Goal: Task Accomplishment & Management: Complete application form

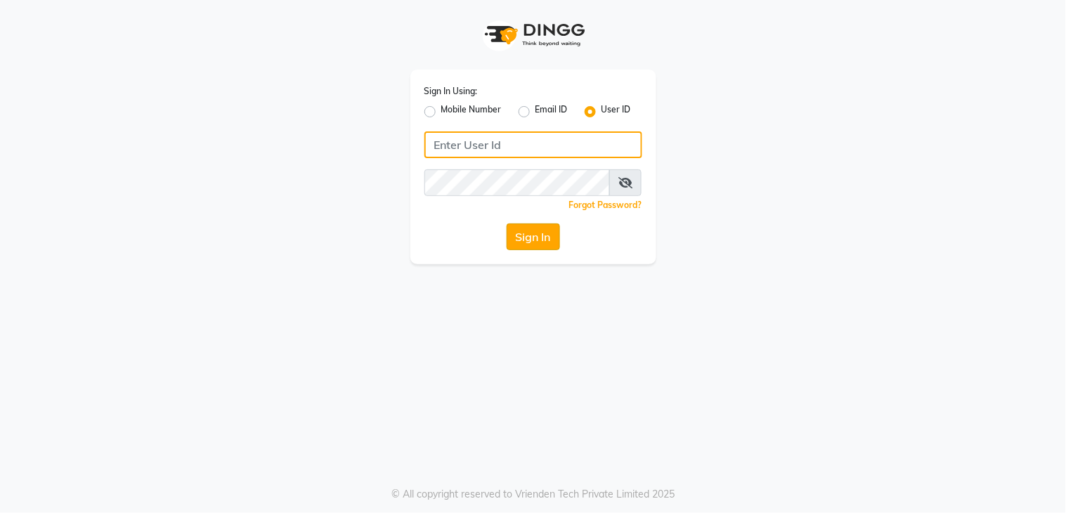
type input "layana"
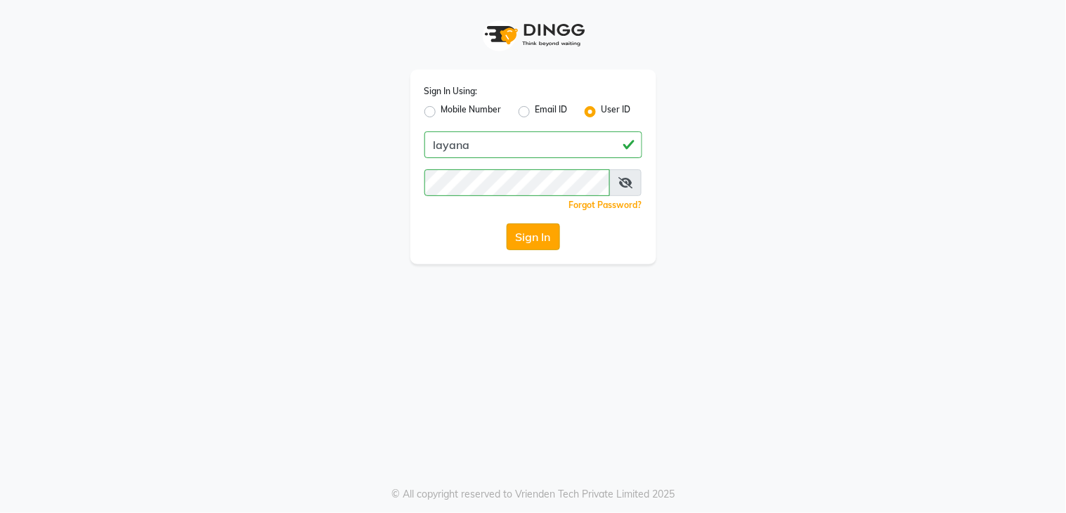
click at [528, 244] on button "Sign In" at bounding box center [532, 236] width 53 height 27
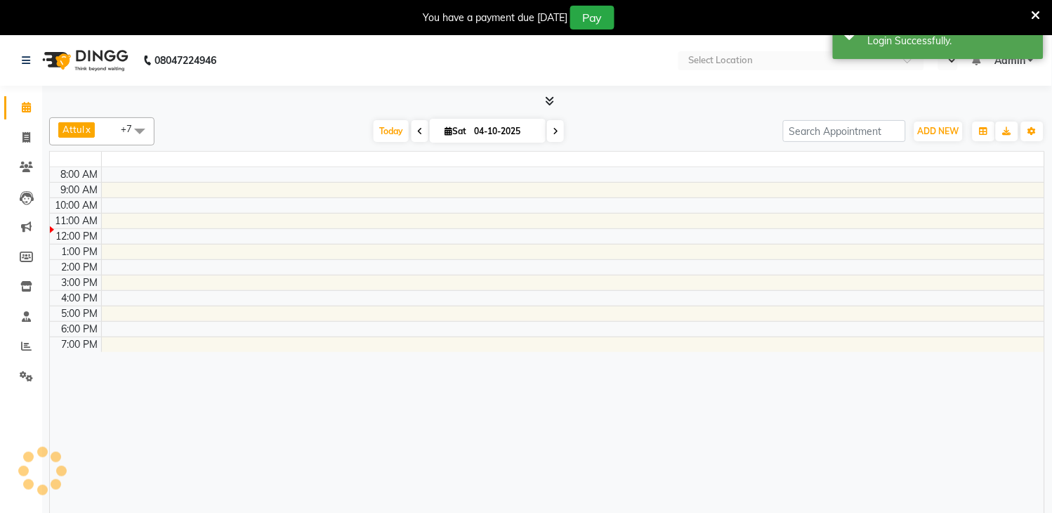
select select "en"
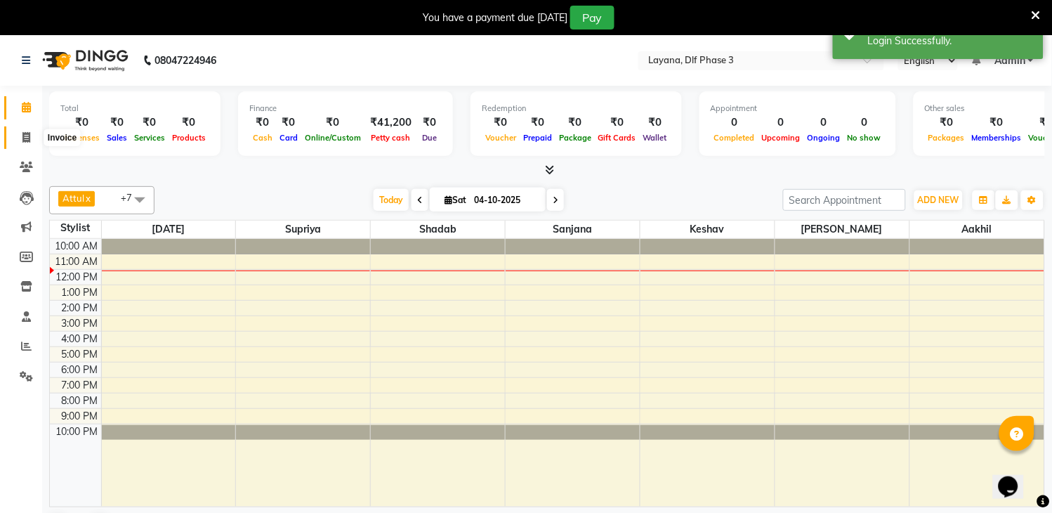
click at [25, 136] on icon at bounding box center [26, 137] width 8 height 11
select select "service"
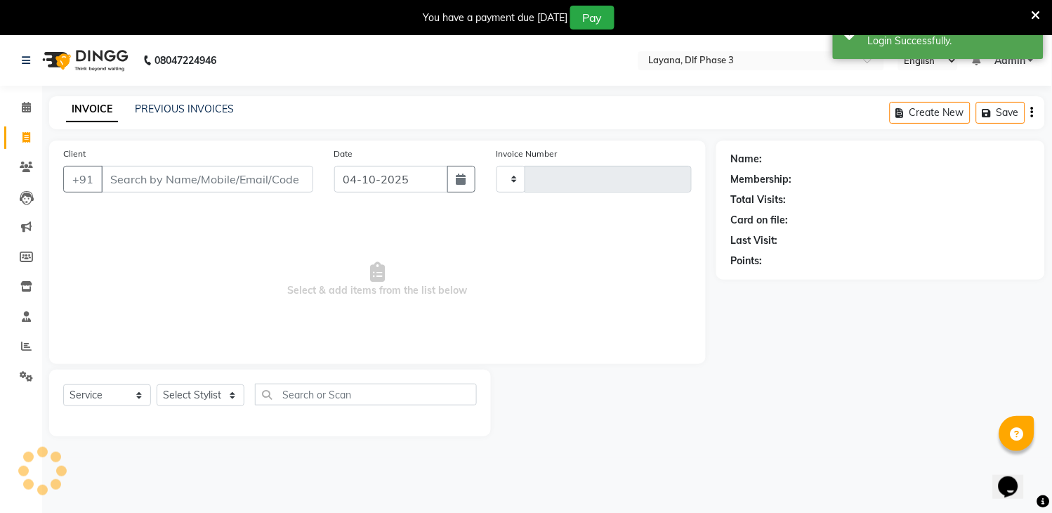
type input "3338"
select select "6973"
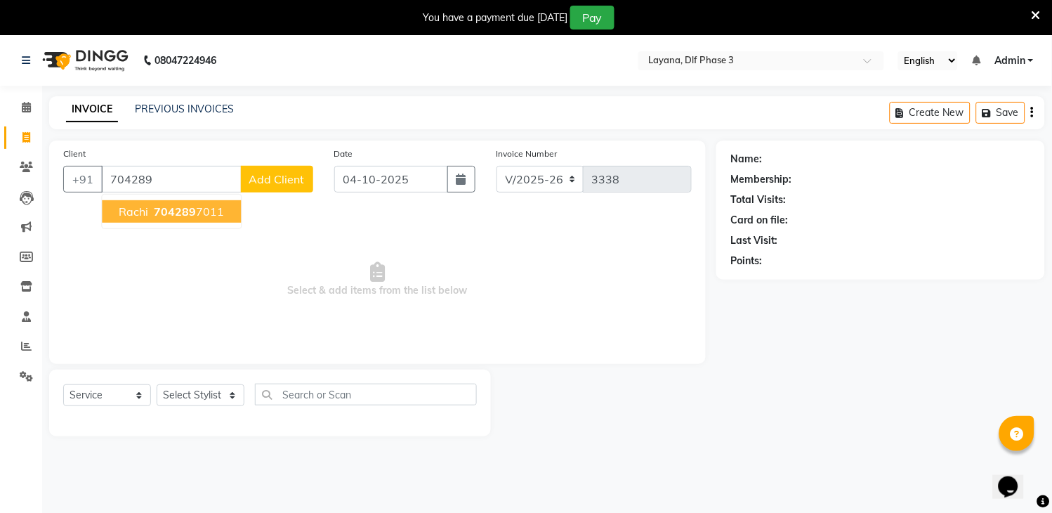
click at [219, 216] on ngb-highlight "704289 7011" at bounding box center [187, 211] width 73 height 14
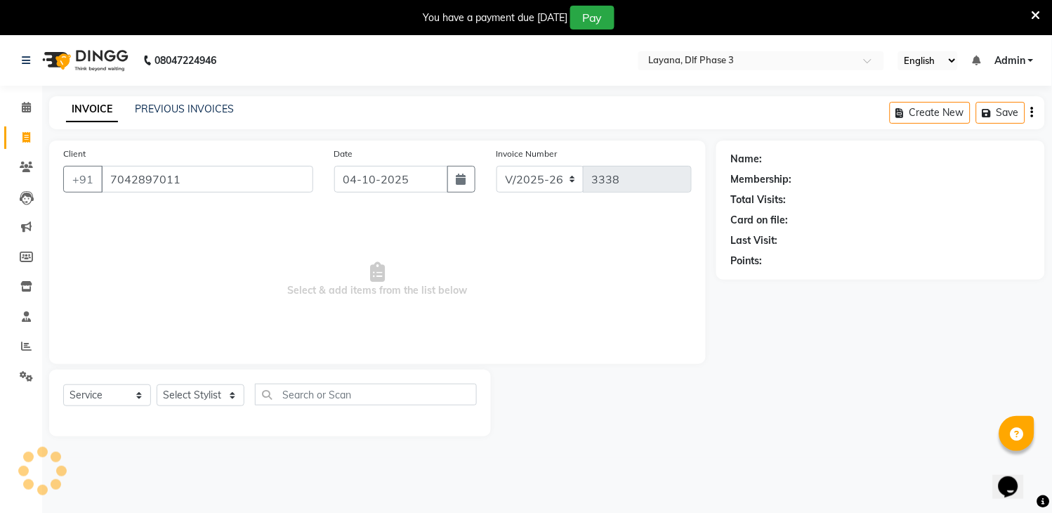
type input "7042897011"
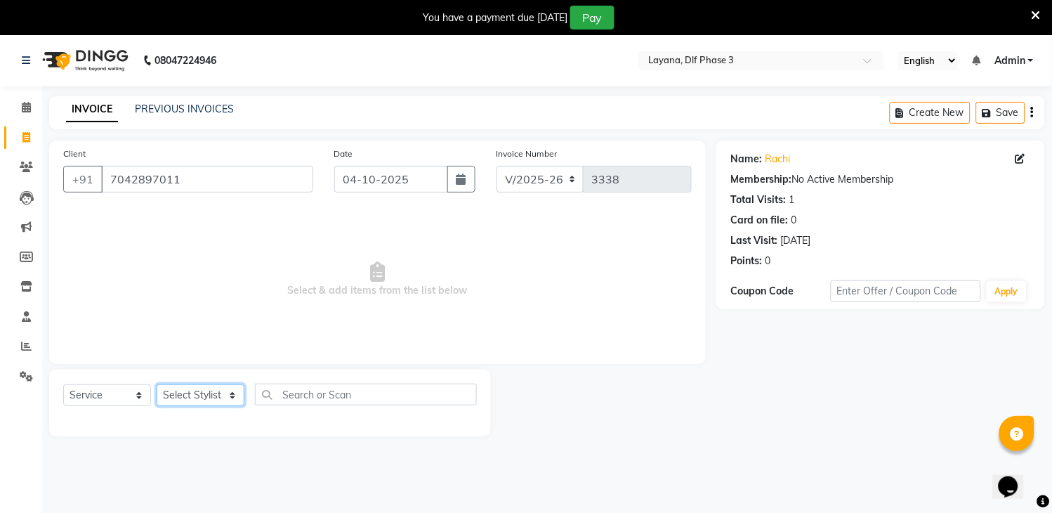
click at [197, 394] on select "Select Stylist [PERSON_NAME] [PERSON_NAME] kamal [DATE][PERSON_NAME] krishna [P…" at bounding box center [201, 395] width 88 height 22
select select "57667"
click at [157, 385] on select "Select Stylist [PERSON_NAME] [PERSON_NAME] kamal [DATE][PERSON_NAME] krishna [P…" at bounding box center [201, 395] width 88 height 22
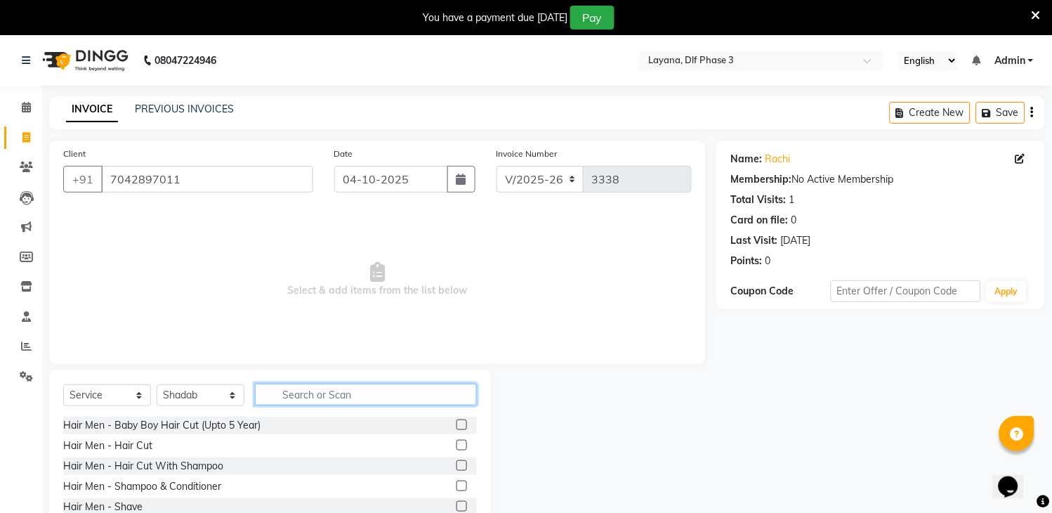
click at [410, 400] on input "text" at bounding box center [366, 395] width 222 height 22
type input "e"
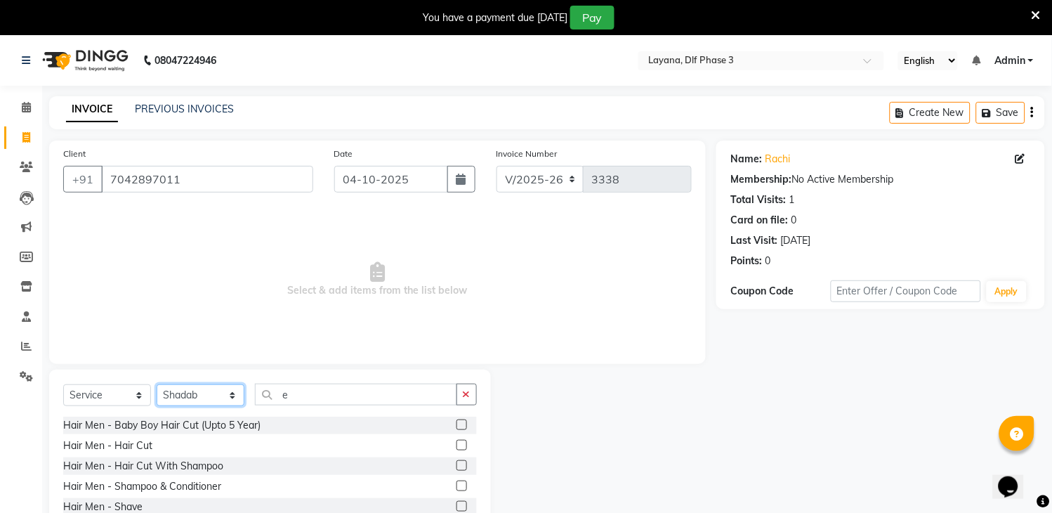
click at [190, 388] on select "Select Stylist [PERSON_NAME] [PERSON_NAME] kamal [DATE][PERSON_NAME] krishna [P…" at bounding box center [201, 395] width 88 height 22
select select "70193"
click at [157, 385] on select "Select Stylist [PERSON_NAME] [PERSON_NAME] kamal [DATE][PERSON_NAME] krishna [P…" at bounding box center [201, 395] width 88 height 22
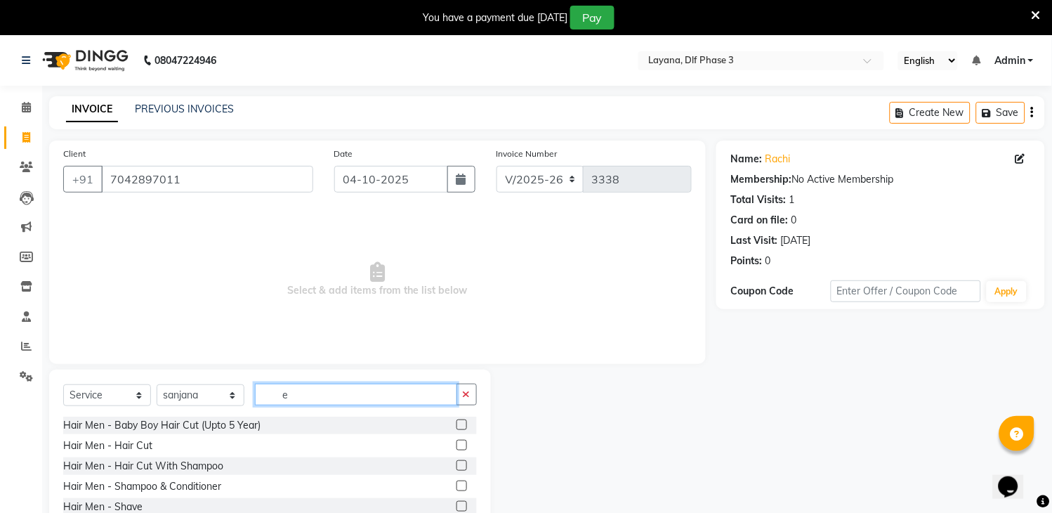
click at [298, 398] on input "e" at bounding box center [356, 395] width 202 height 22
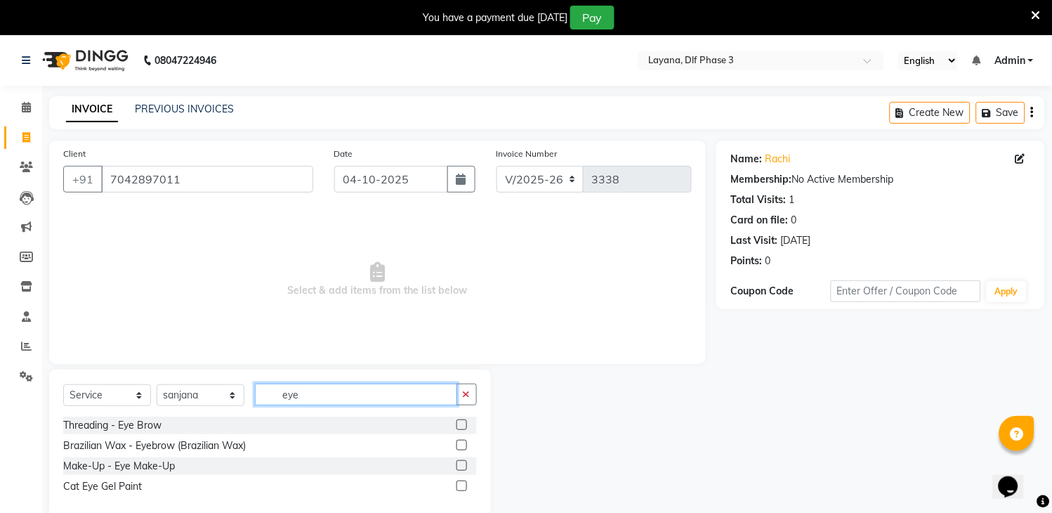
type input "eye"
click at [464, 422] on label at bounding box center [462, 424] width 11 height 11
click at [464, 422] on input "checkbox" at bounding box center [461, 425] width 9 height 9
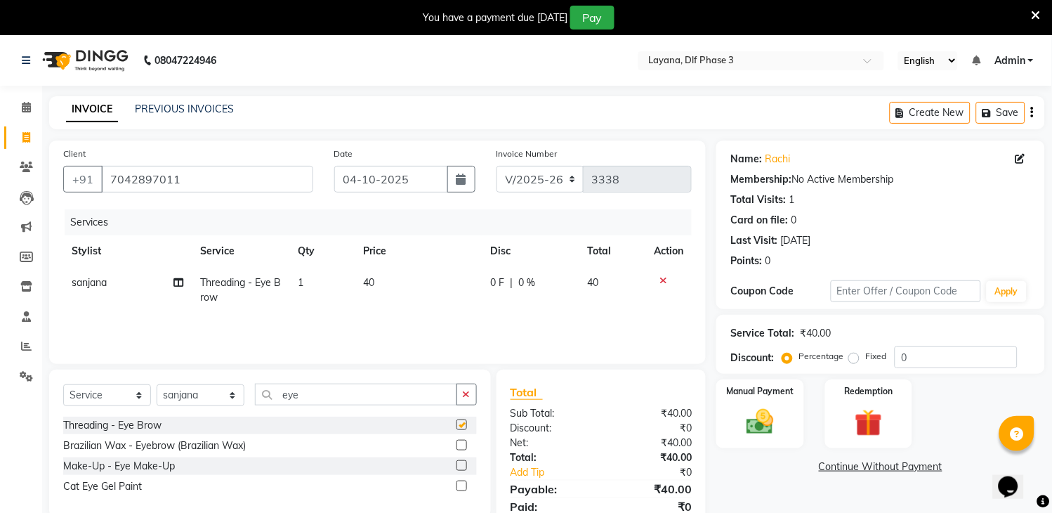
checkbox input "false"
click at [464, 391] on icon "button" at bounding box center [467, 394] width 8 height 10
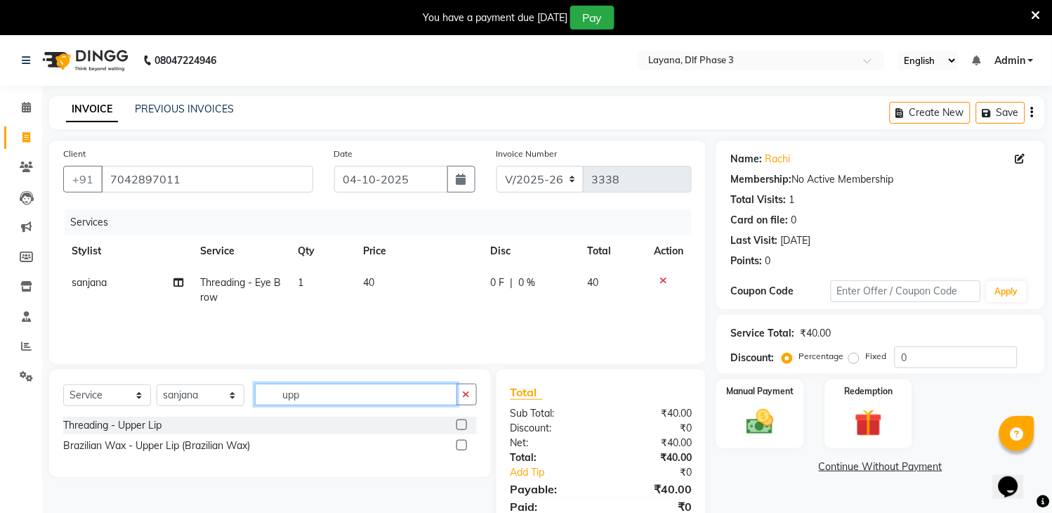
type input "upp"
click at [457, 427] on label at bounding box center [462, 424] width 11 height 11
click at [457, 427] on input "checkbox" at bounding box center [461, 425] width 9 height 9
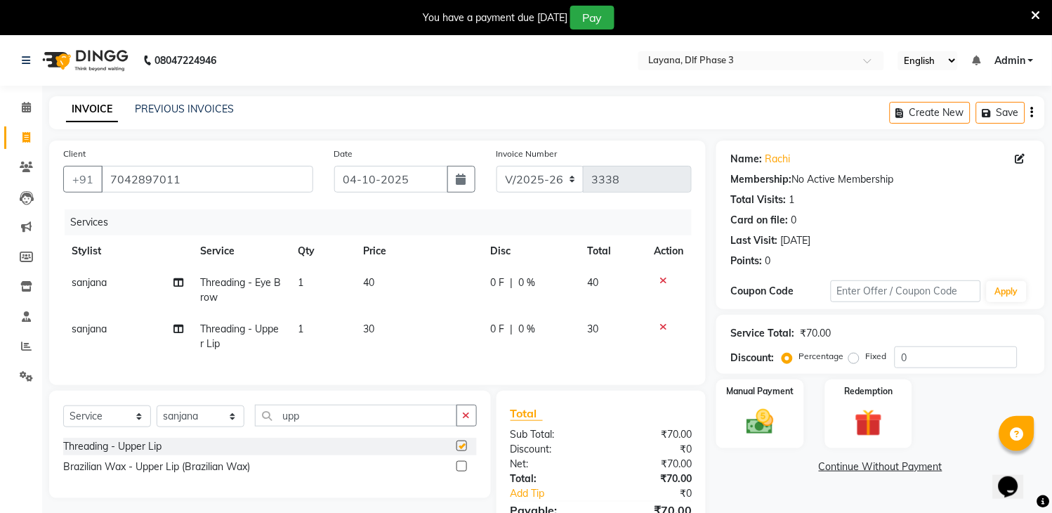
checkbox input "false"
click at [464, 420] on icon "button" at bounding box center [467, 415] width 8 height 10
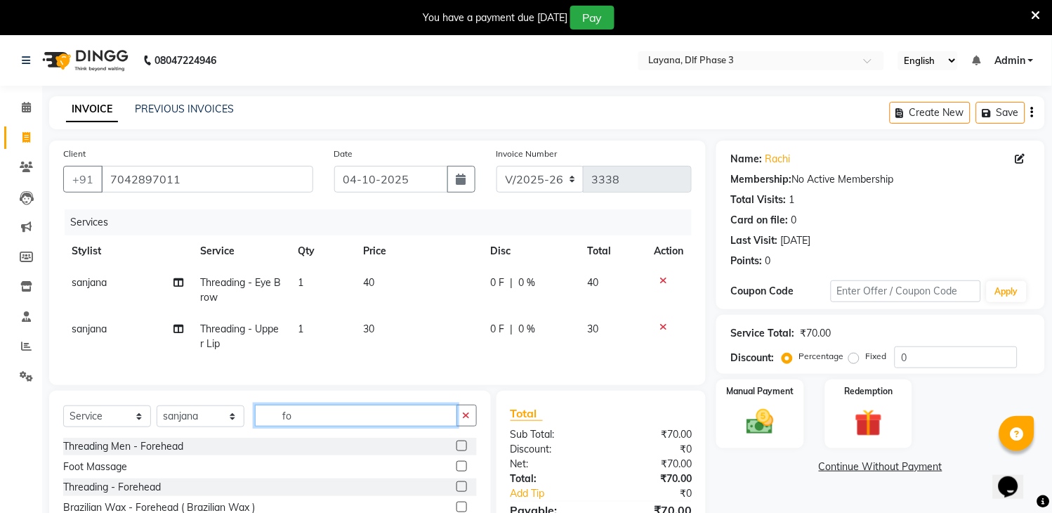
type input "fo"
click at [464, 452] on div at bounding box center [467, 447] width 20 height 18
click at [460, 451] on label at bounding box center [462, 445] width 11 height 11
click at [460, 451] on input "checkbox" at bounding box center [461, 446] width 9 height 9
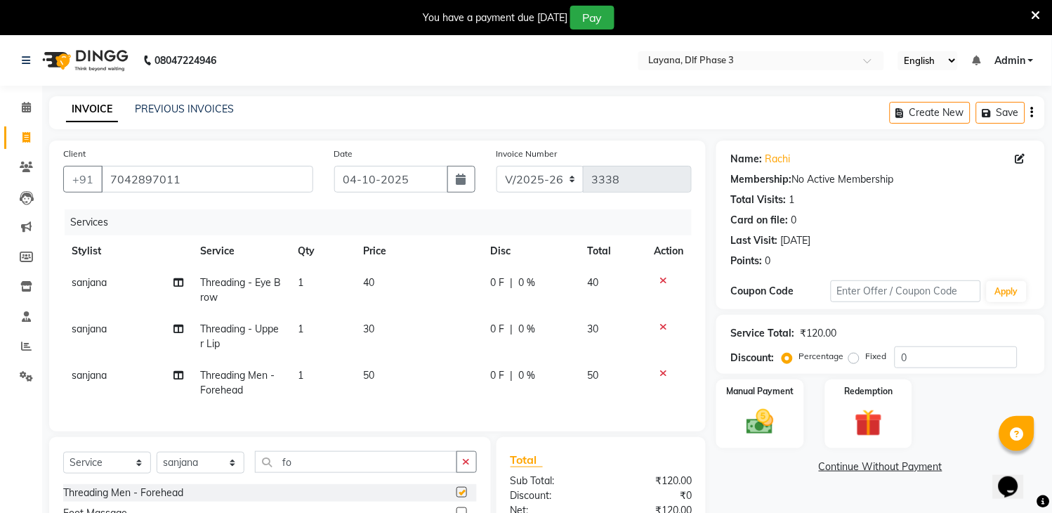
checkbox input "false"
click at [661, 377] on icon at bounding box center [664, 373] width 8 height 10
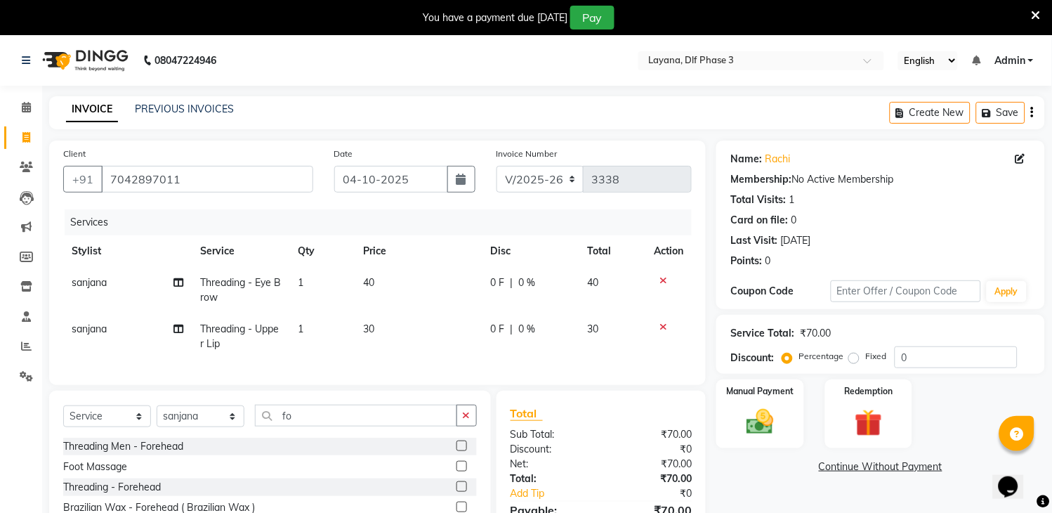
click at [459, 492] on label at bounding box center [462, 486] width 11 height 11
click at [459, 492] on input "checkbox" at bounding box center [461, 487] width 9 height 9
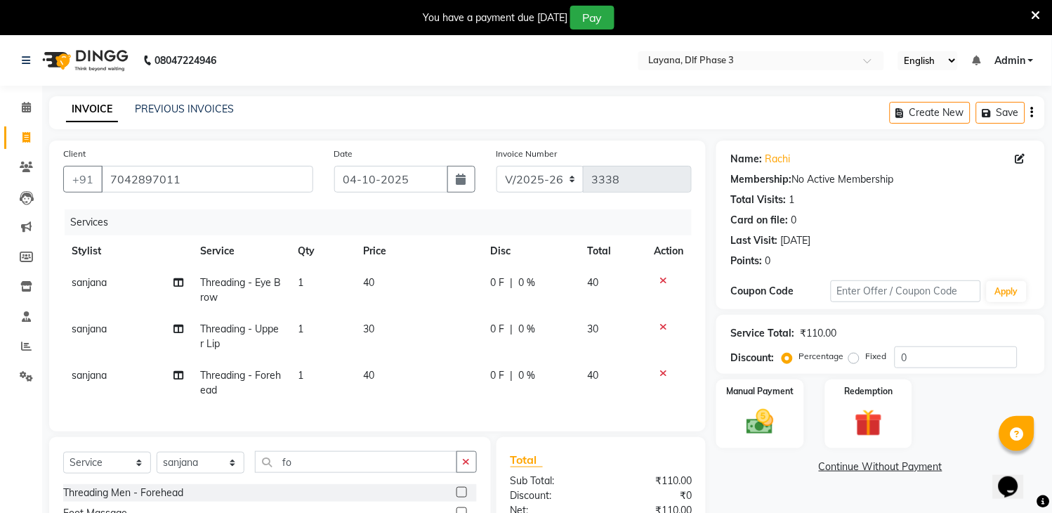
checkbox input "false"
click at [778, 397] on div "Manual Payment" at bounding box center [760, 414] width 91 height 72
click at [859, 464] on span "UPI" at bounding box center [865, 467] width 22 height 16
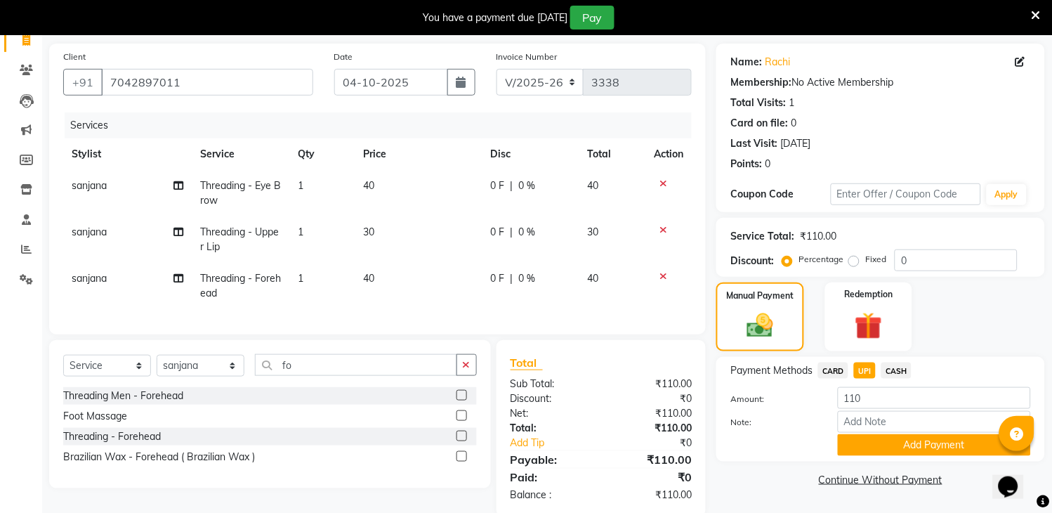
scroll to position [136, 0]
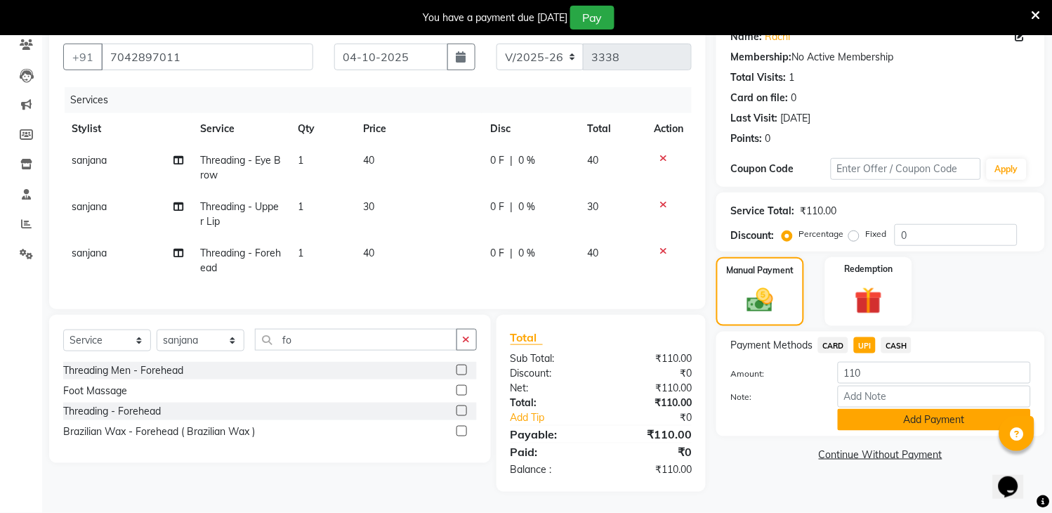
click at [896, 409] on button "Add Payment" at bounding box center [934, 420] width 193 height 22
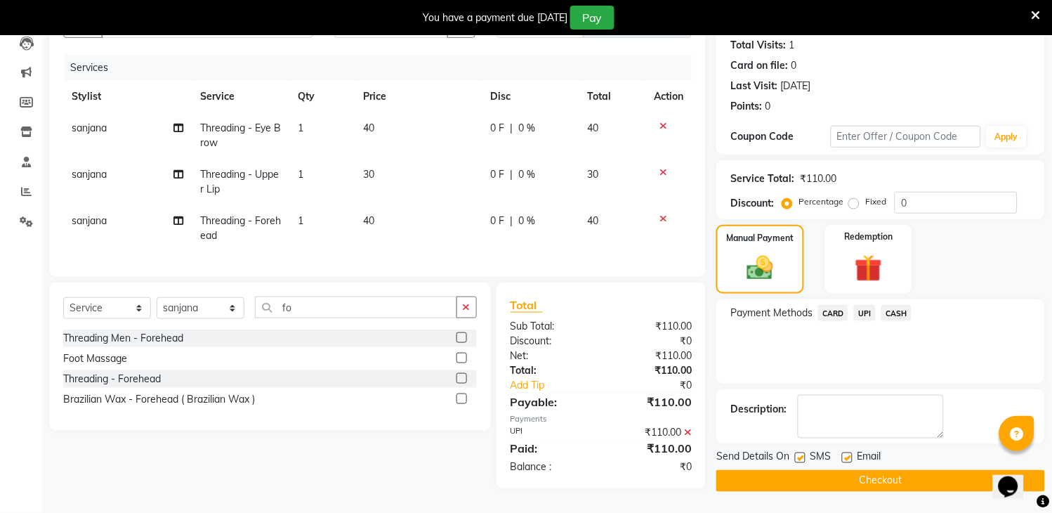
scroll to position [164, 0]
click at [941, 470] on button "Checkout" at bounding box center [881, 481] width 329 height 22
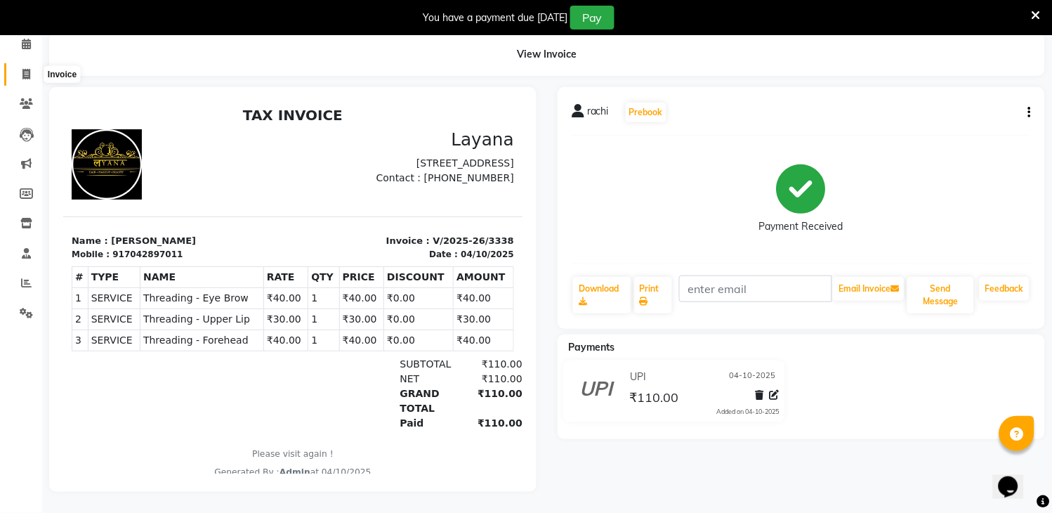
click at [25, 69] on icon at bounding box center [26, 74] width 8 height 11
select select "service"
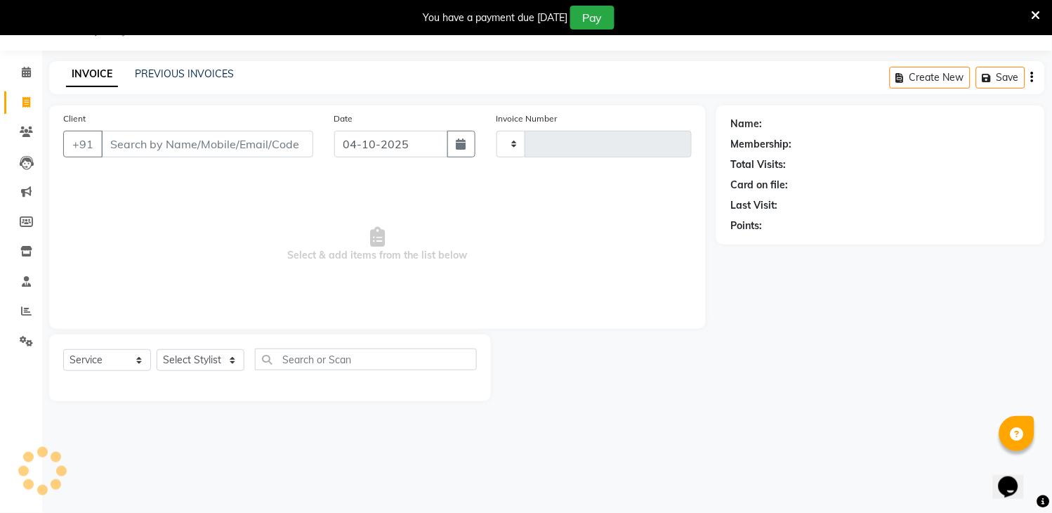
scroll to position [35, 0]
select select "6973"
type input "3339"
click at [25, 306] on icon at bounding box center [26, 311] width 11 height 11
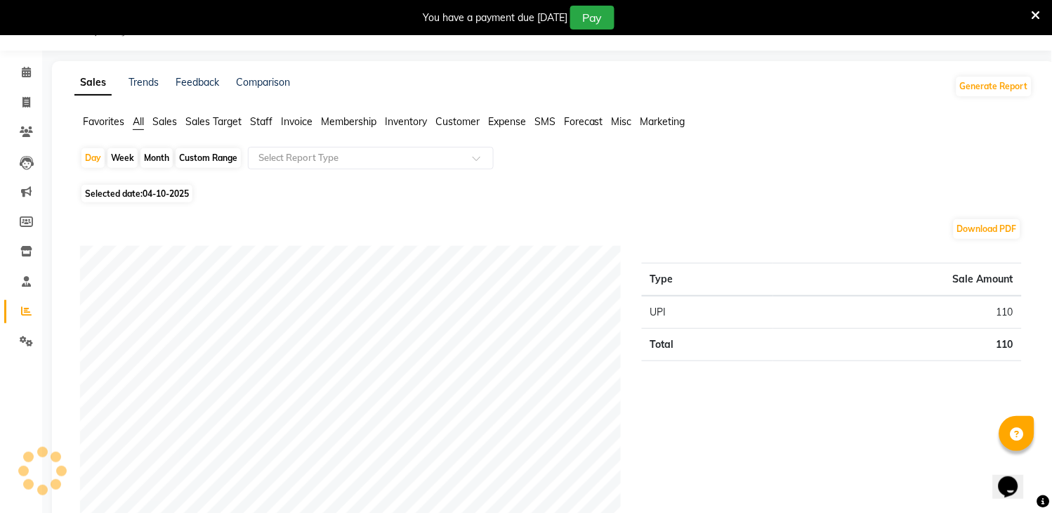
click at [123, 152] on div "Week" at bounding box center [122, 158] width 30 height 20
select select "10"
select select "2025"
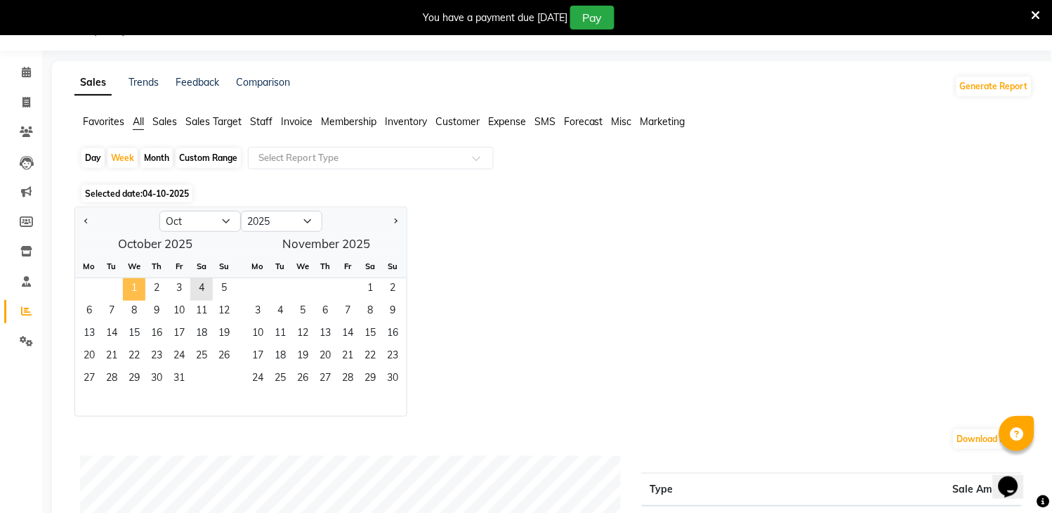
click at [140, 284] on span "1" at bounding box center [134, 289] width 22 height 22
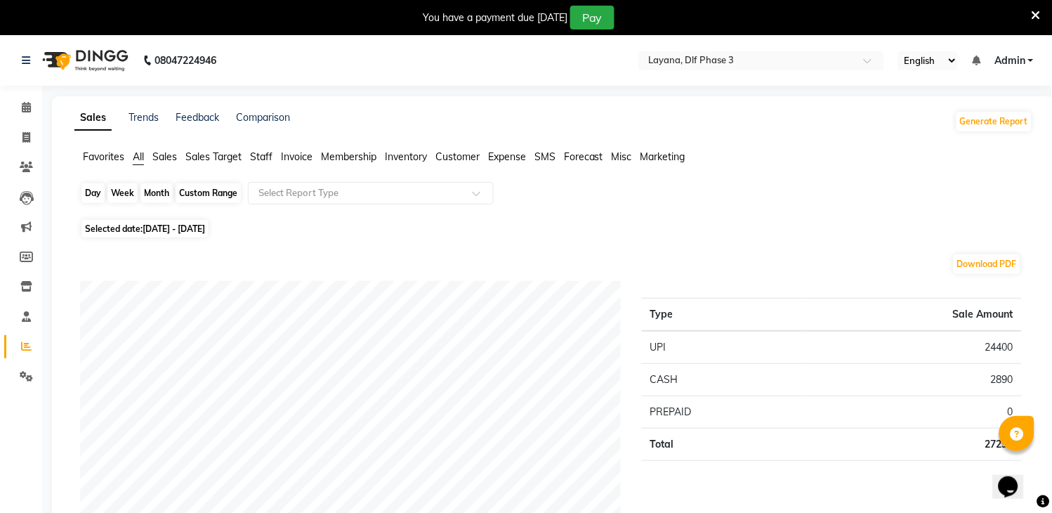
click at [125, 190] on div "Week" at bounding box center [122, 193] width 30 height 20
select select "10"
select select "2025"
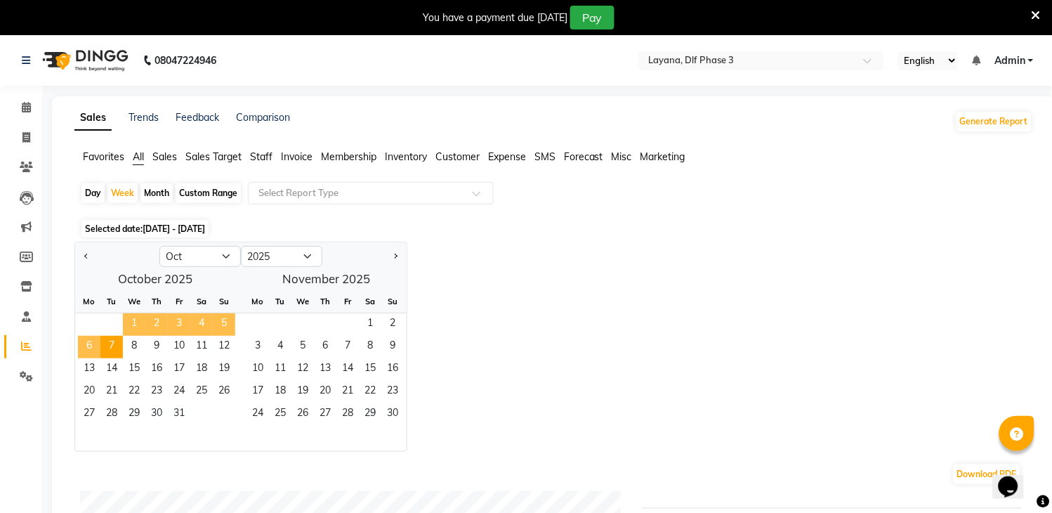
click at [136, 322] on span "1" at bounding box center [134, 324] width 22 height 22
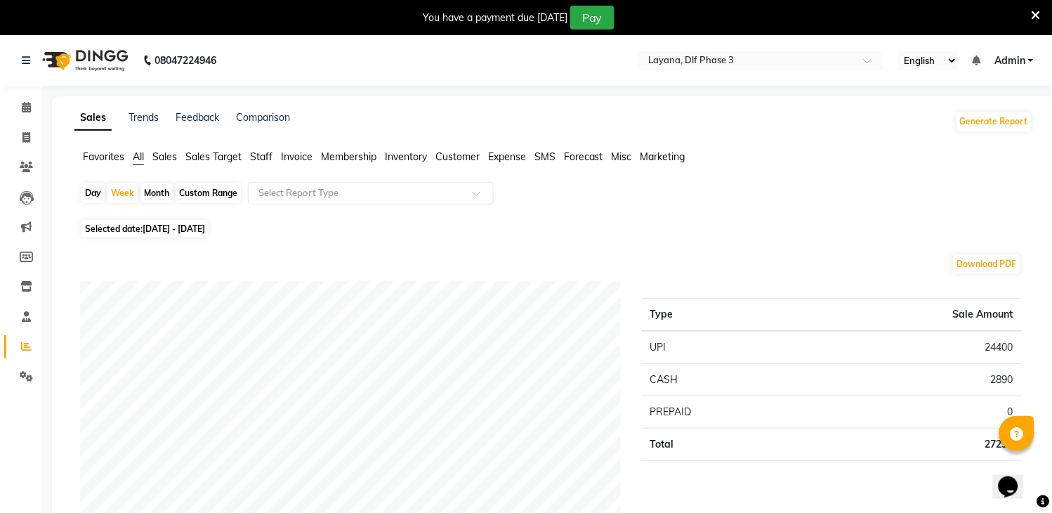
click at [93, 192] on div "Day" at bounding box center [92, 193] width 23 height 20
select select "10"
select select "2025"
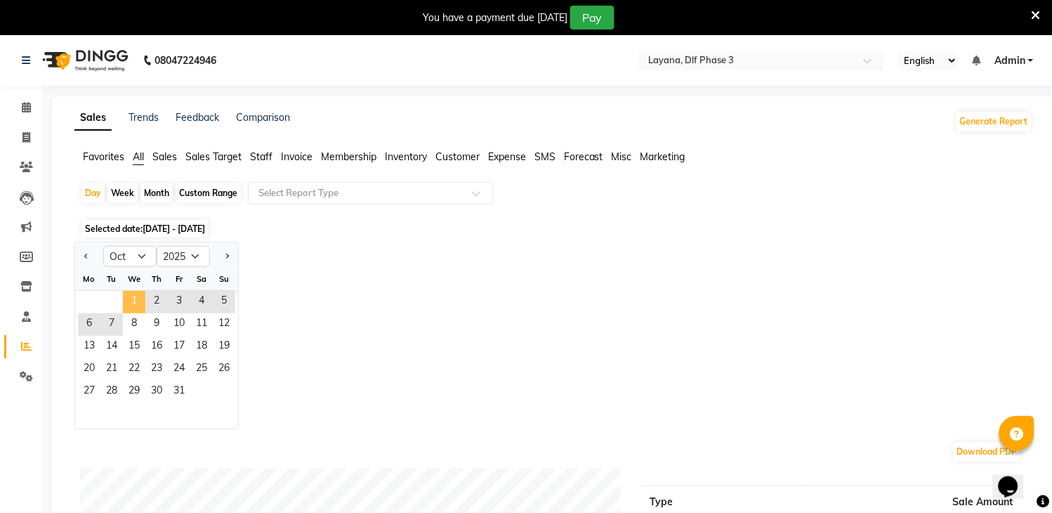
click at [139, 303] on span "1" at bounding box center [134, 302] width 22 height 22
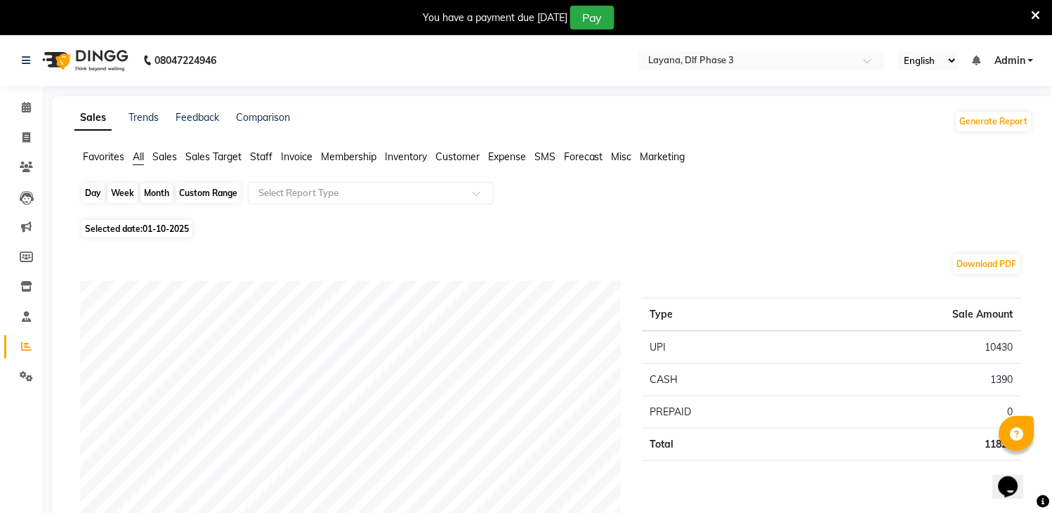
click at [89, 186] on div "Day" at bounding box center [92, 193] width 23 height 20
select select "10"
select select "2025"
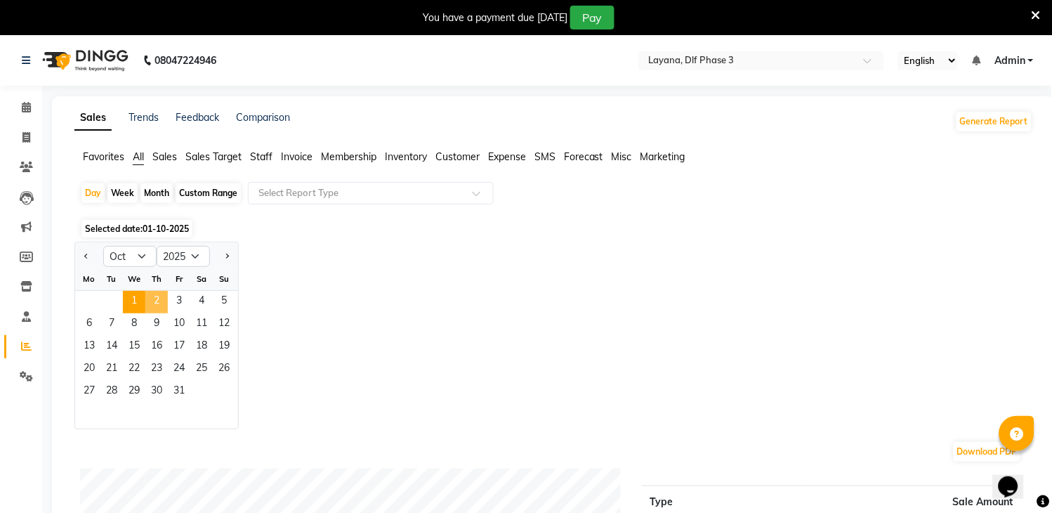
click at [153, 294] on span "2" at bounding box center [156, 302] width 22 height 22
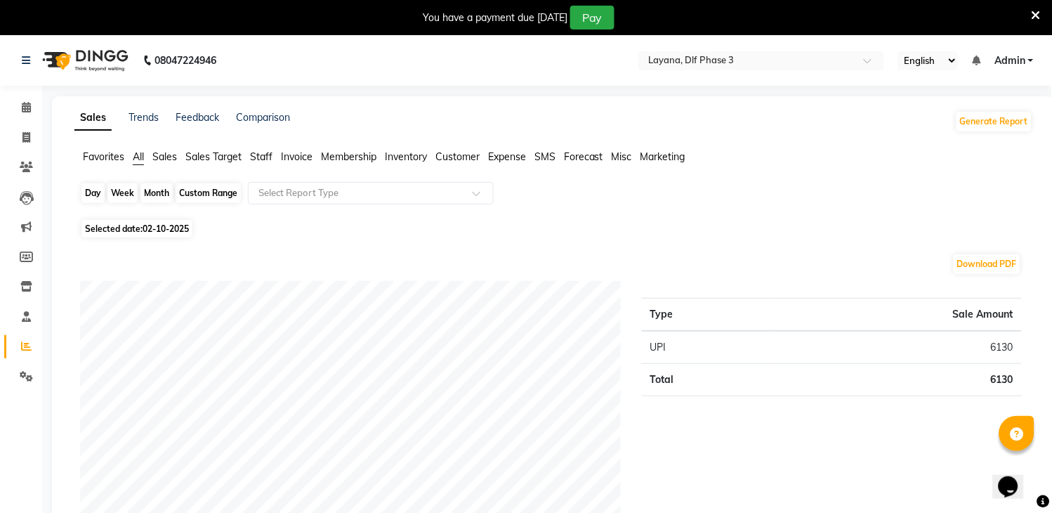
click at [94, 188] on div "Day" at bounding box center [92, 193] width 23 height 20
select select "10"
select select "2025"
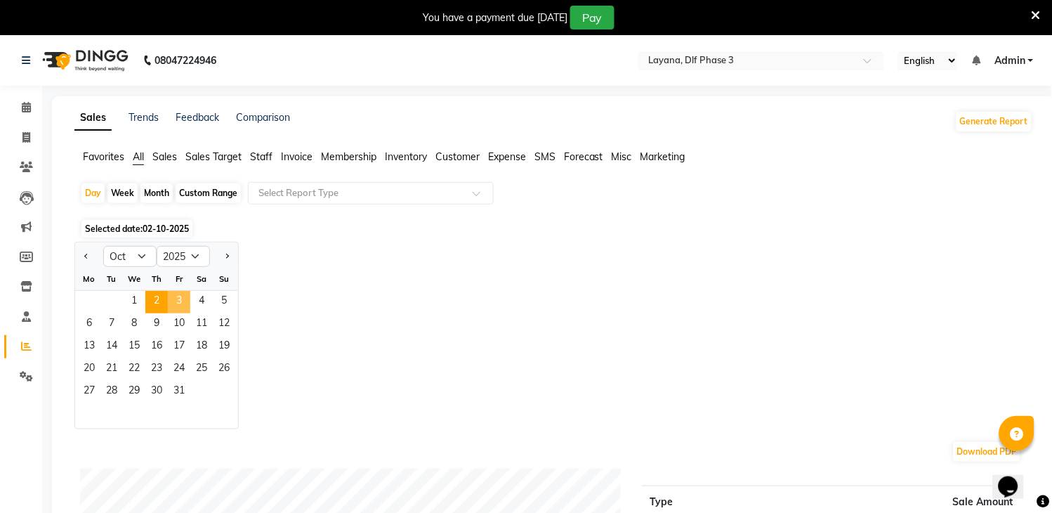
click at [178, 303] on span "3" at bounding box center [179, 302] width 22 height 22
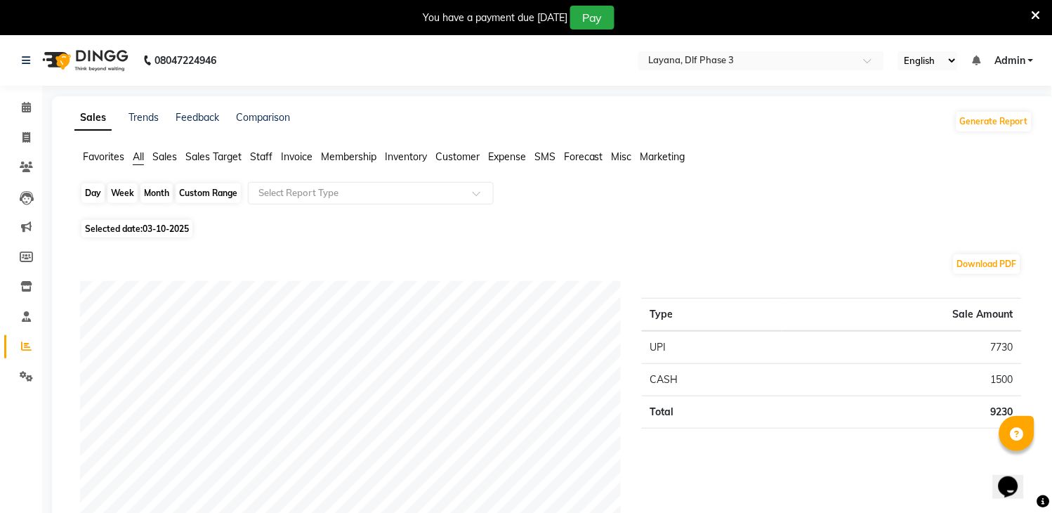
click at [100, 193] on div "Day" at bounding box center [92, 193] width 23 height 20
select select "10"
select select "2025"
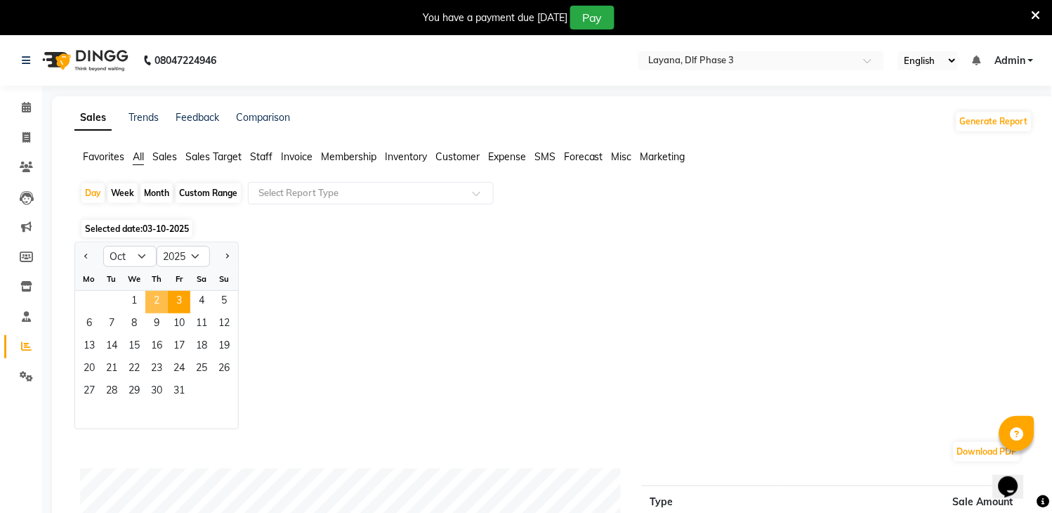
click at [150, 298] on span "2" at bounding box center [156, 302] width 22 height 22
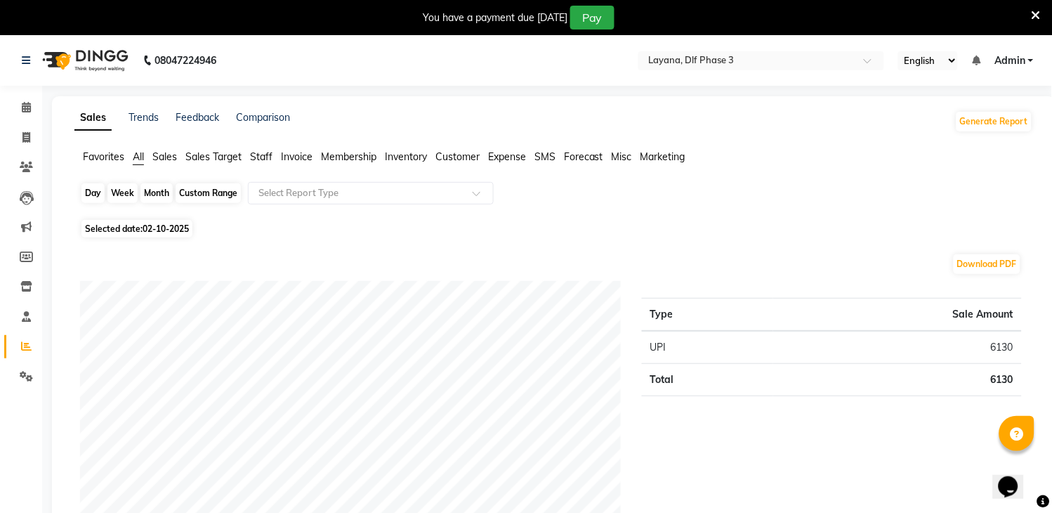
click at [97, 195] on div "Day" at bounding box center [92, 193] width 23 height 20
select select "10"
select select "2025"
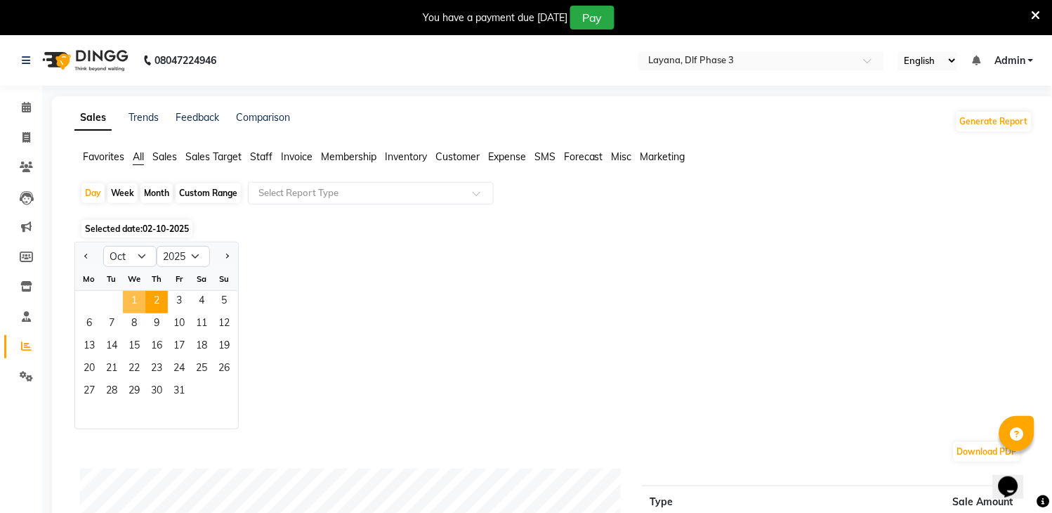
click at [131, 298] on span "1" at bounding box center [134, 302] width 22 height 22
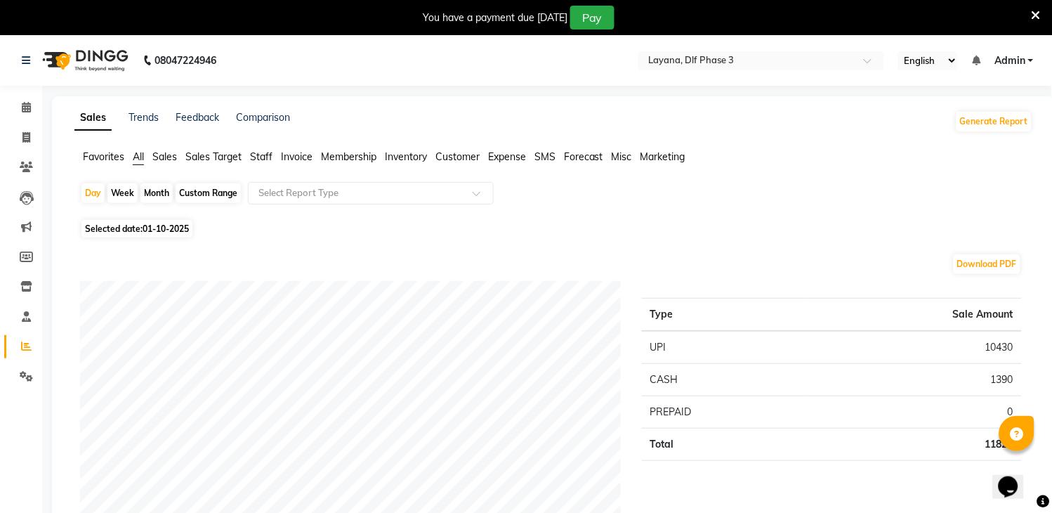
click at [157, 187] on div "Month" at bounding box center [156, 193] width 32 height 20
select select "10"
select select "2025"
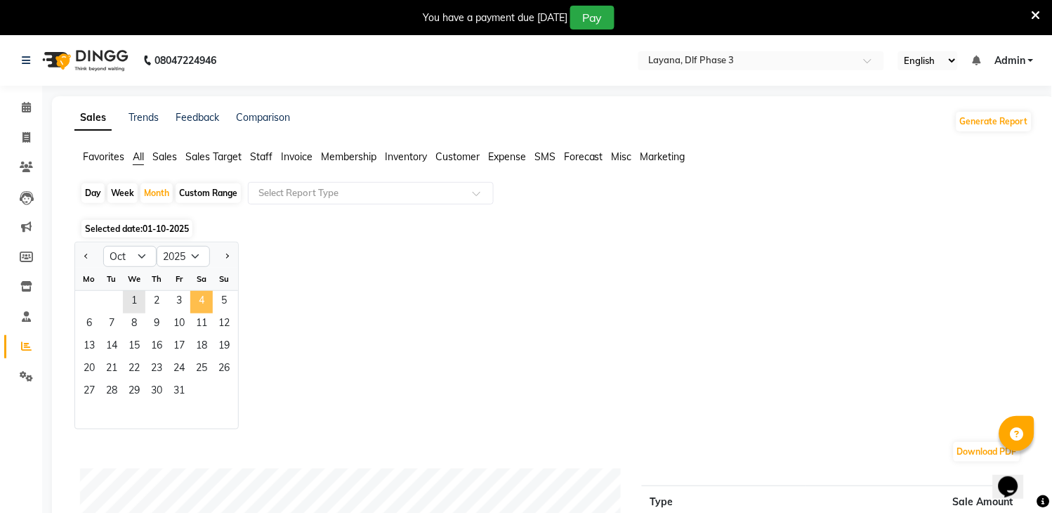
click at [199, 307] on span "4" at bounding box center [201, 302] width 22 height 22
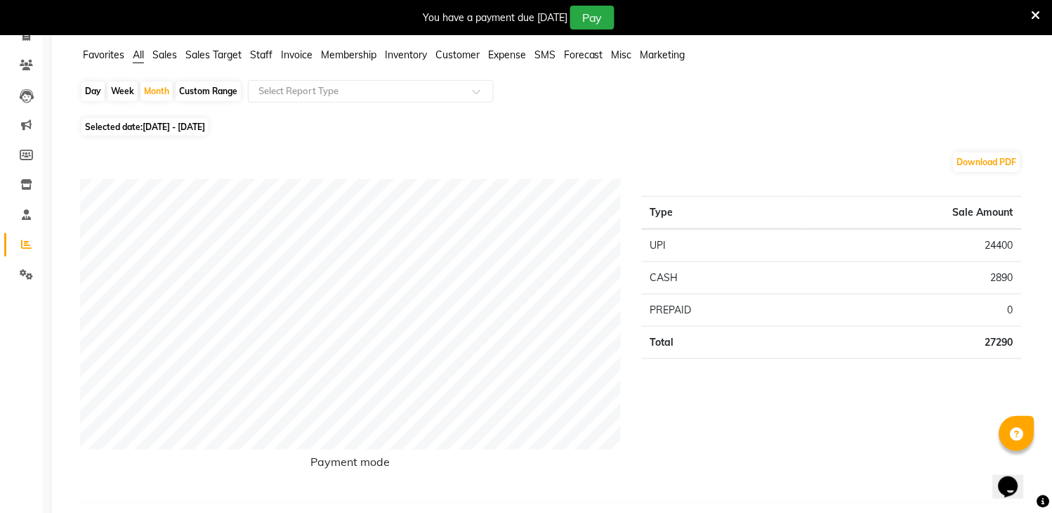
scroll to position [57, 0]
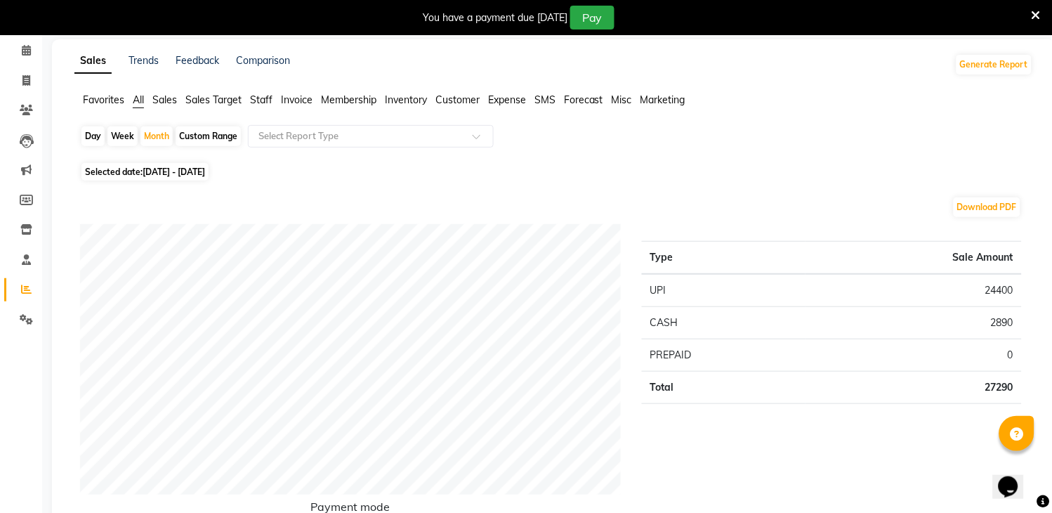
click at [93, 131] on div "Day" at bounding box center [92, 136] width 23 height 20
select select "10"
select select "2025"
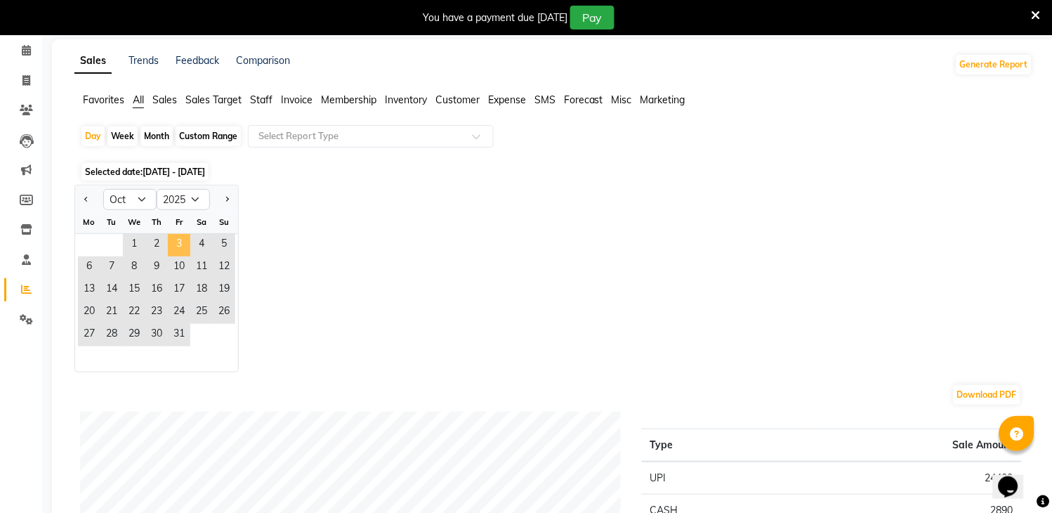
click at [183, 236] on span "3" at bounding box center [179, 245] width 22 height 22
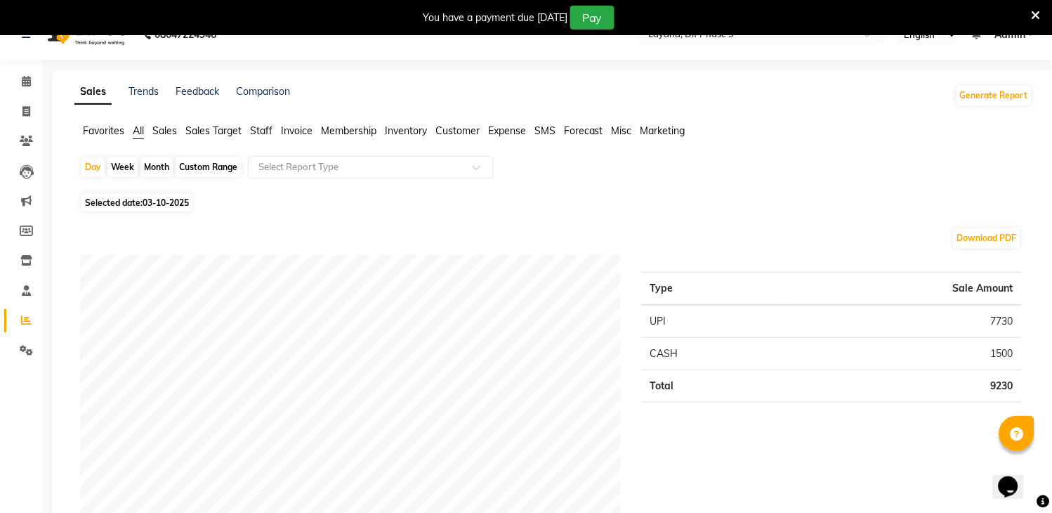
scroll to position [0, 0]
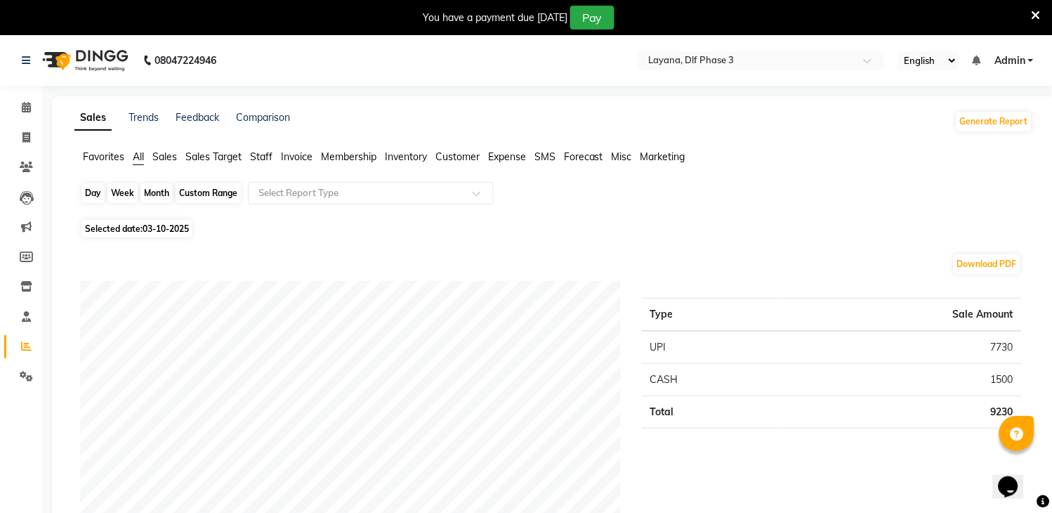
click at [94, 191] on div "Day" at bounding box center [92, 193] width 23 height 20
select select "10"
select select "2025"
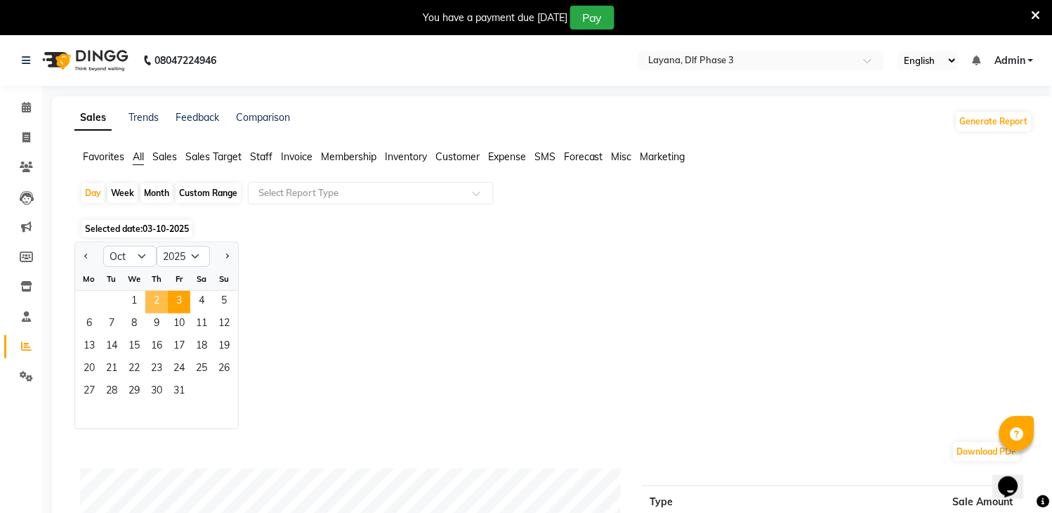
click at [148, 299] on span "2" at bounding box center [156, 302] width 22 height 22
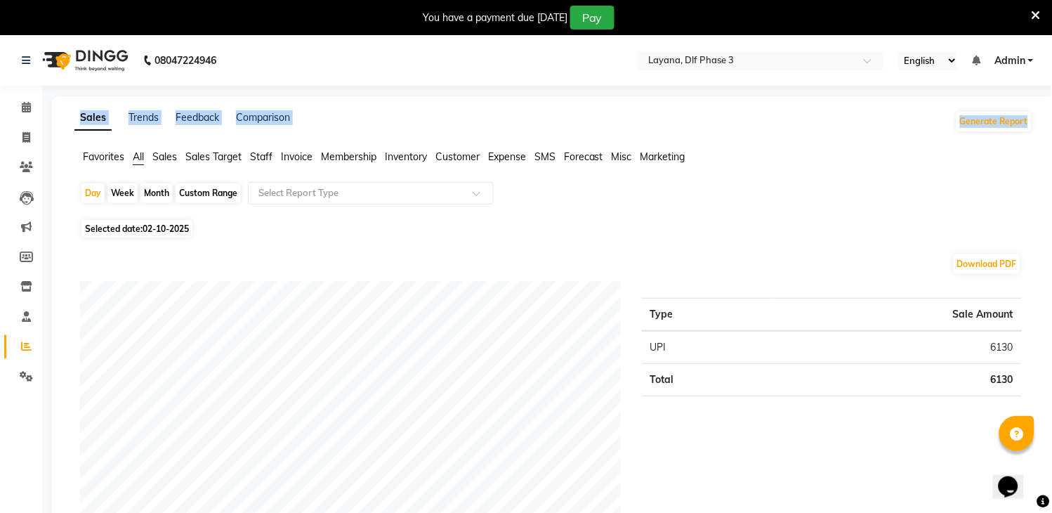
drag, startPoint x: 1049, startPoint y: 79, endPoint x: 1065, endPoint y: 101, distance: 26.7
click at [1052, 101] on html "08047224946 Select Location × Layana, Dlf Phase 3 English ENGLISH Español العرب…" at bounding box center [526, 256] width 1052 height 513
click at [22, 133] on icon at bounding box center [26, 137] width 8 height 11
select select "service"
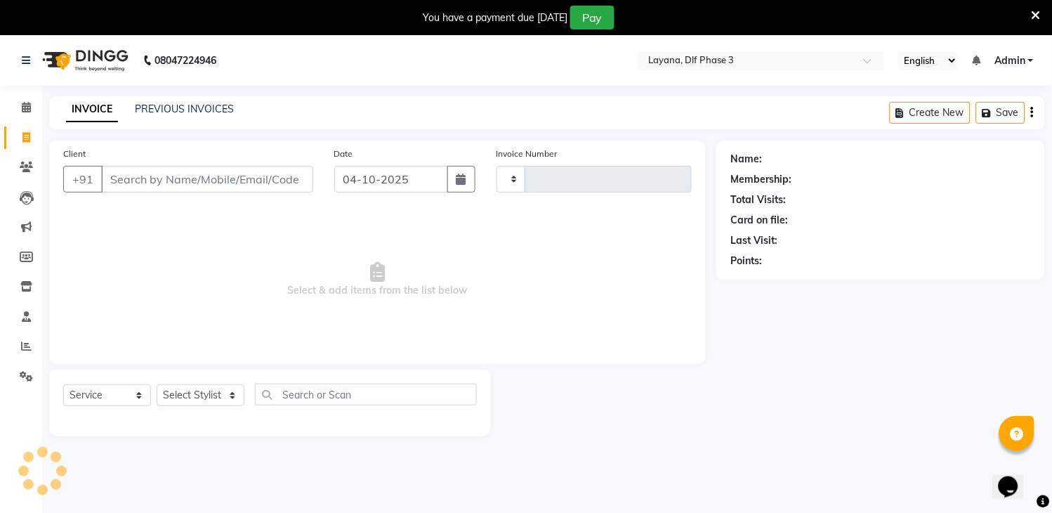
scroll to position [35, 0]
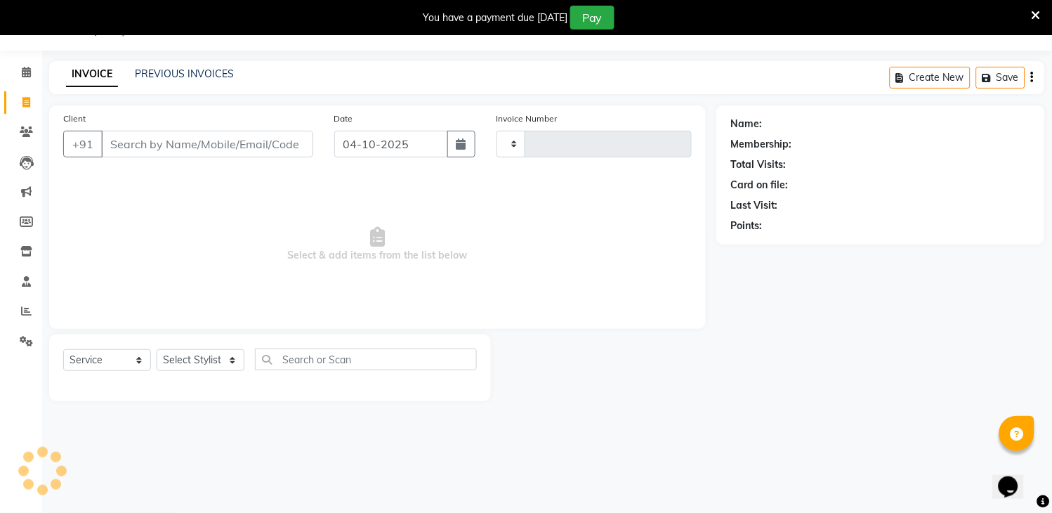
type input "3339"
select select "6973"
